Goal: Complete application form: Complete application form

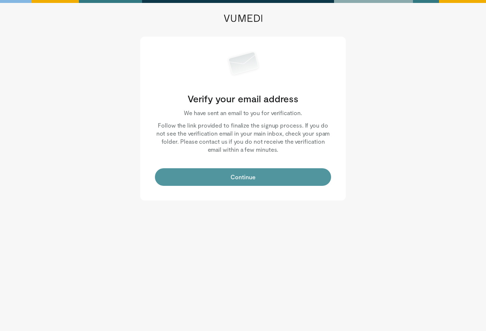
click at [189, 182] on button "Continue" at bounding box center [243, 177] width 176 height 18
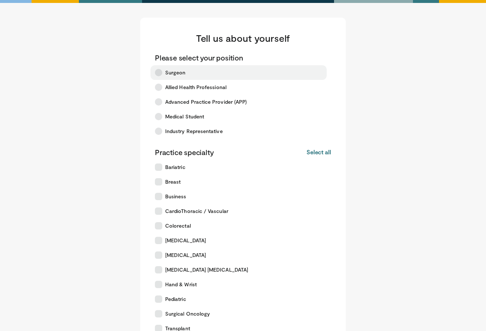
click at [161, 73] on icon at bounding box center [158, 72] width 7 height 7
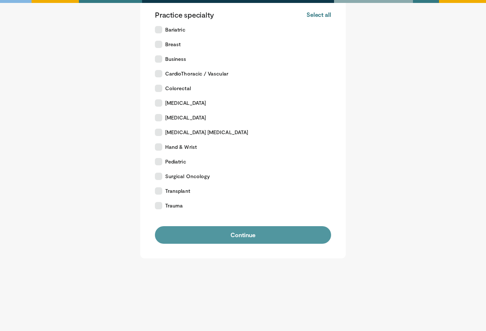
scroll to position [138, 0]
click at [187, 230] on button "Continue" at bounding box center [243, 235] width 176 height 18
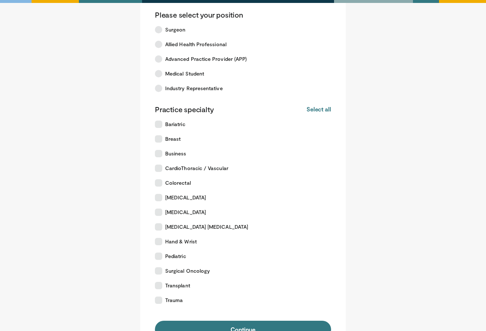
scroll to position [50, 0]
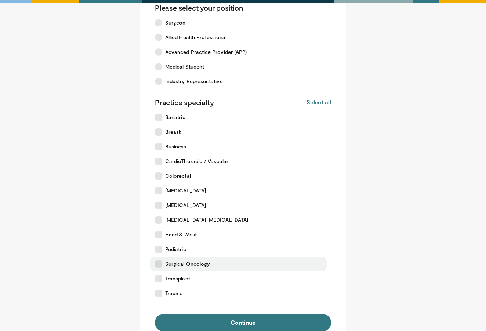
click at [183, 258] on label "Surgical Oncology" at bounding box center [238, 264] width 176 height 15
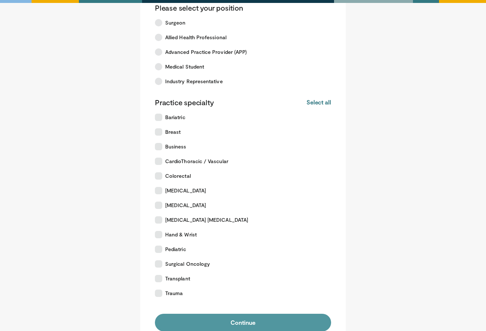
click at [193, 319] on button "Continue" at bounding box center [243, 323] width 176 height 18
